Goal: Information Seeking & Learning: Find specific fact

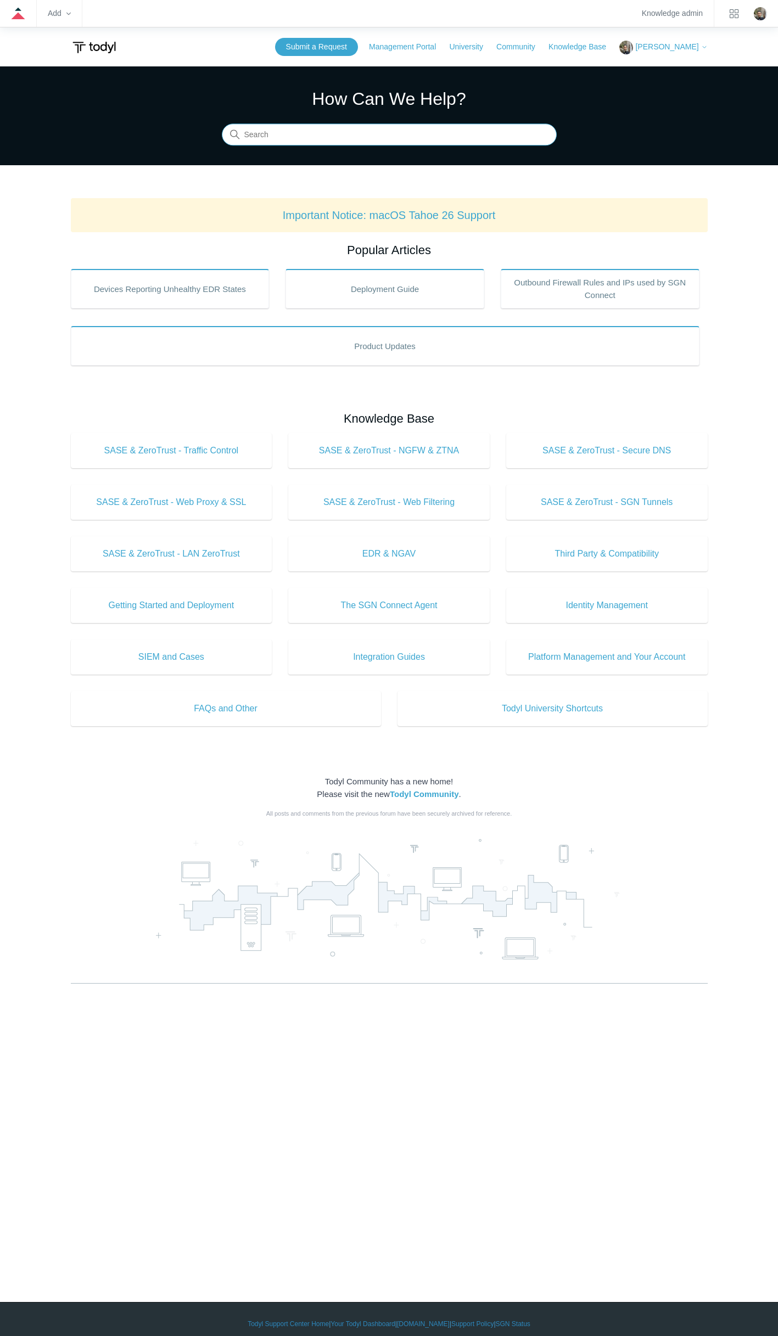
click at [295, 132] on input "Search" at bounding box center [389, 135] width 335 height 22
type input "white screen"
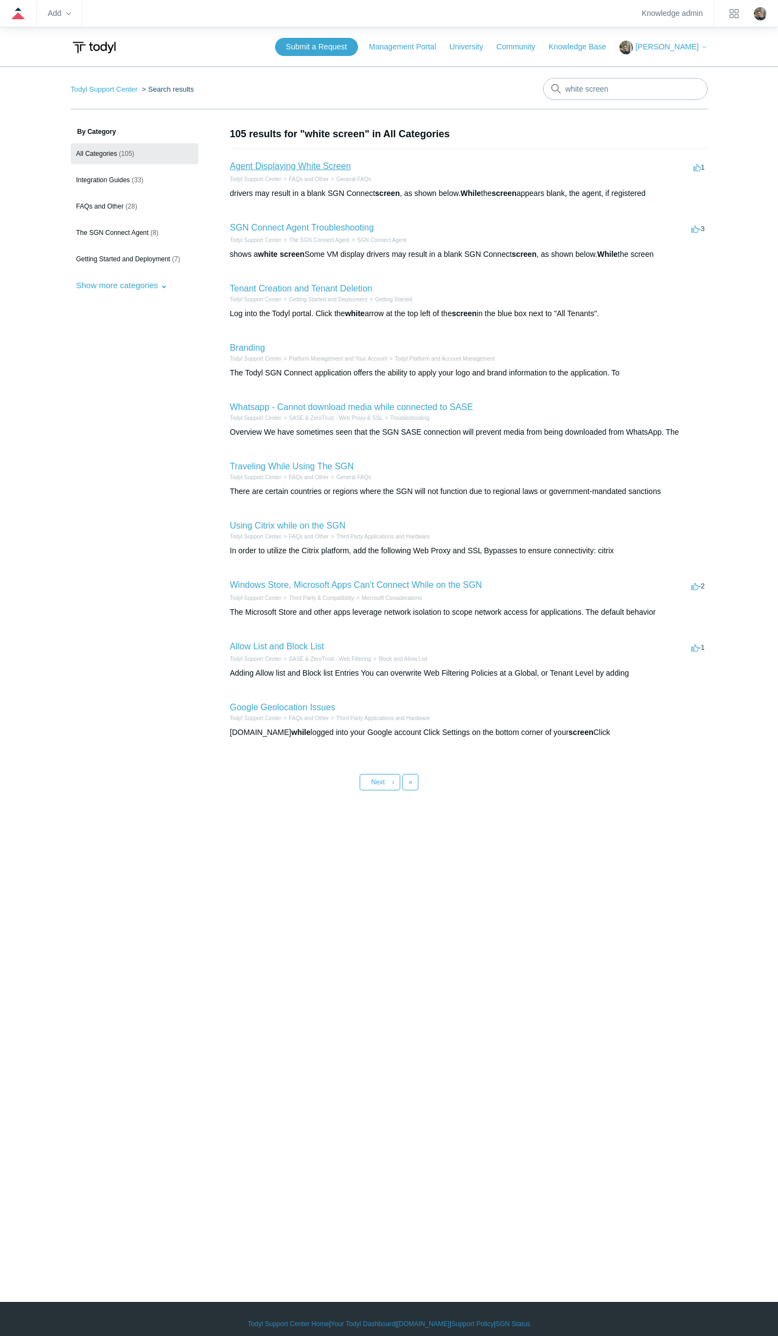
click at [302, 165] on link "Agent Displaying White Screen" at bounding box center [290, 165] width 121 height 9
